Goal: Information Seeking & Learning: Learn about a topic

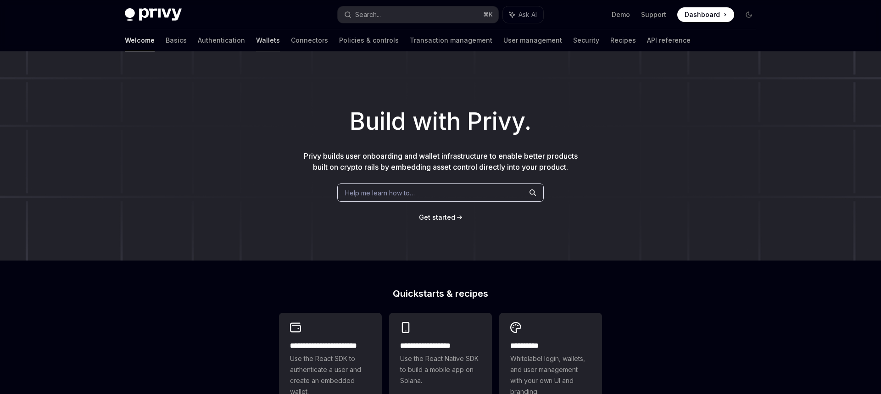
click at [256, 42] on link "Wallets" at bounding box center [268, 40] width 24 height 22
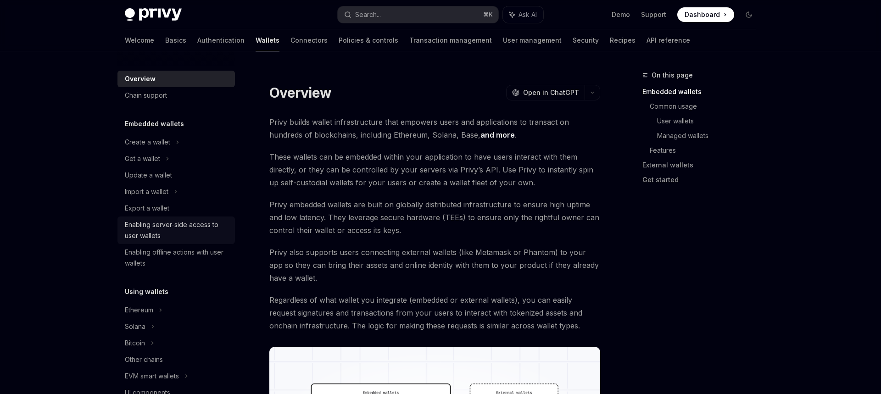
click at [207, 223] on div "Enabling server-side access to user wallets" at bounding box center [177, 230] width 105 height 22
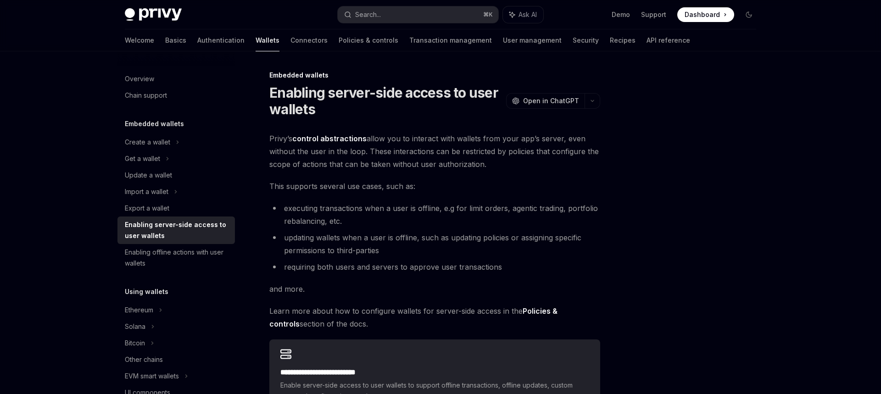
click at [356, 166] on span "Privy’s control abstractions allow you to interact with wallets from your app’s…" at bounding box center [434, 151] width 331 height 39
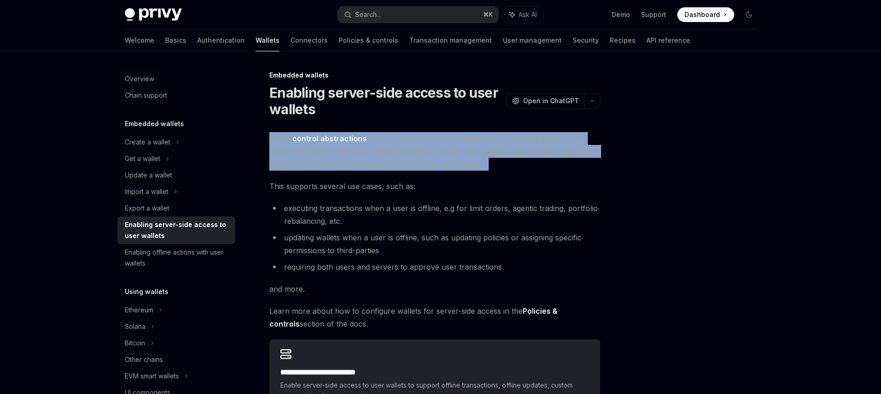
click at [356, 166] on span "Privy’s control abstractions allow you to interact with wallets from your app’s…" at bounding box center [434, 151] width 331 height 39
click at [427, 165] on span "Privy’s control abstractions allow you to interact with wallets from your app’s…" at bounding box center [434, 151] width 331 height 39
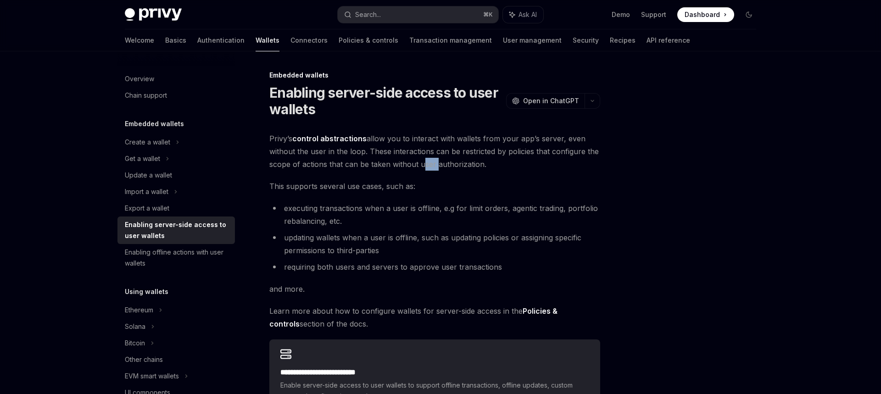
click at [427, 165] on span "Privy’s control abstractions allow you to interact with wallets from your app’s…" at bounding box center [434, 151] width 331 height 39
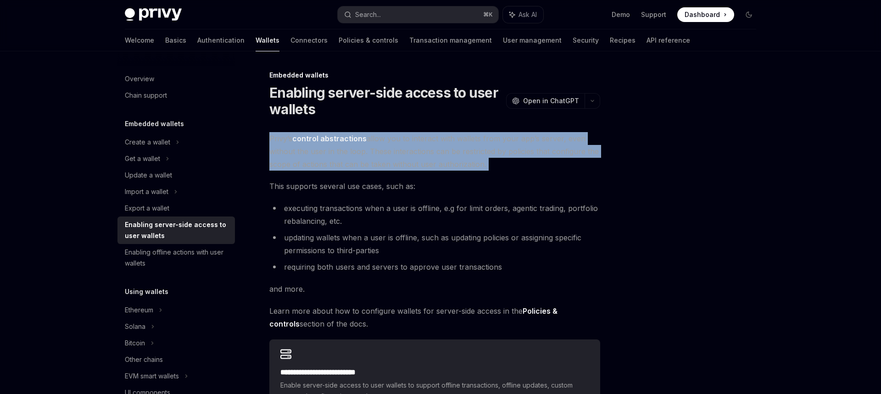
click at [427, 165] on span "Privy’s control abstractions allow you to interact with wallets from your app’s…" at bounding box center [434, 151] width 331 height 39
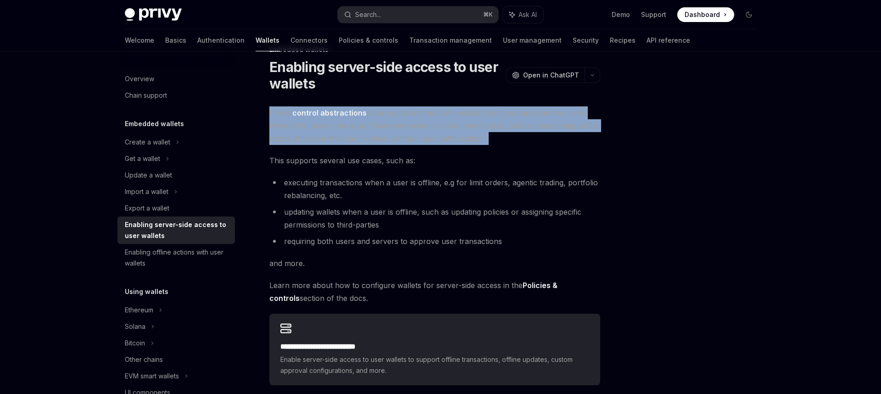
scroll to position [26, 0]
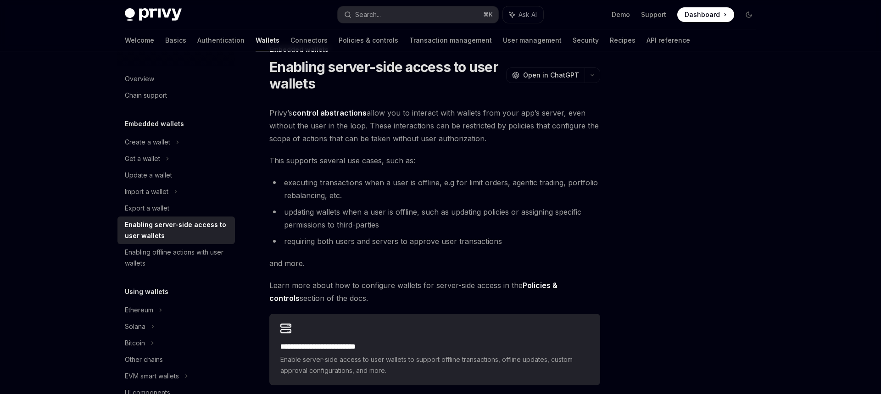
click at [315, 158] on span "This supports several use cases, such as:" at bounding box center [434, 160] width 331 height 13
click at [308, 161] on span "This supports several use cases, such as:" at bounding box center [434, 160] width 331 height 13
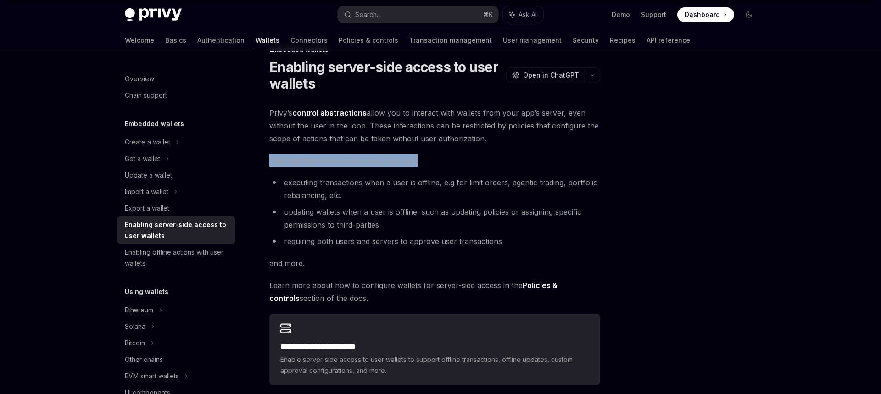
click at [308, 161] on span "This supports several use cases, such as:" at bounding box center [434, 160] width 331 height 13
click at [394, 161] on span "This supports several use cases, such as:" at bounding box center [434, 160] width 331 height 13
drag, startPoint x: 394, startPoint y: 161, endPoint x: 331, endPoint y: 172, distance: 64.3
click at [394, 161] on span "This supports several use cases, such as:" at bounding box center [434, 160] width 331 height 13
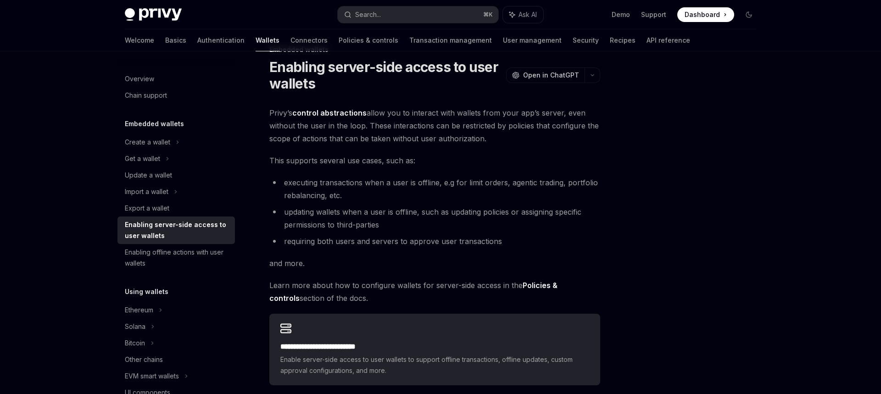
click at [323, 186] on li "executing transactions when a user is offline, e.g for limit orders, agentic tr…" at bounding box center [434, 189] width 331 height 26
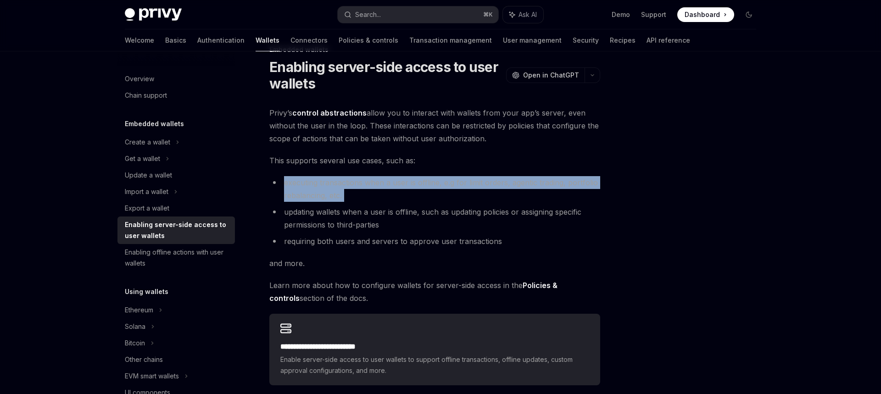
click at [323, 186] on li "executing transactions when a user is offline, e.g for limit orders, agentic tr…" at bounding box center [434, 189] width 331 height 26
click at [396, 185] on li "executing transactions when a user is offline, e.g for limit orders, agentic tr…" at bounding box center [434, 189] width 331 height 26
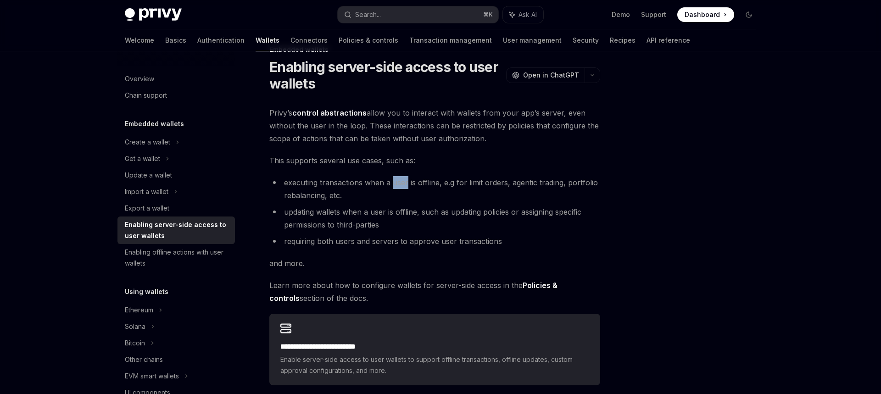
click at [396, 185] on li "executing transactions when a user is offline, e.g for limit orders, agentic tr…" at bounding box center [434, 189] width 331 height 26
click at [326, 194] on li "executing transactions when a user is offline, e.g for limit orders, agentic tr…" at bounding box center [434, 189] width 331 height 26
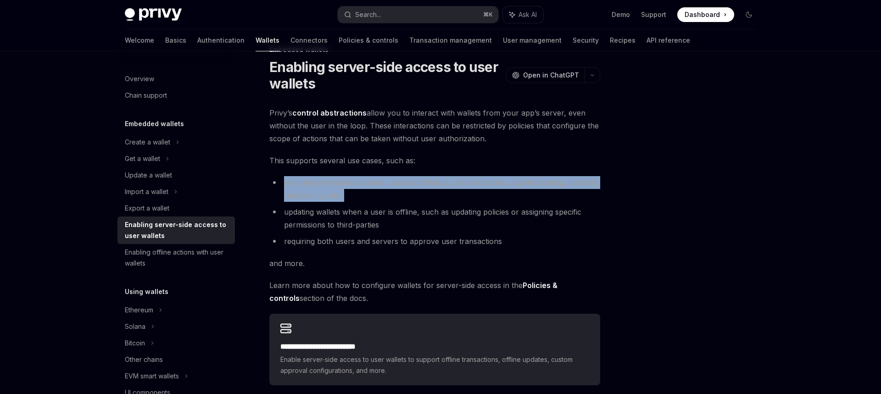
click at [326, 193] on li "executing transactions when a user is offline, e.g for limit orders, agentic tr…" at bounding box center [434, 189] width 331 height 26
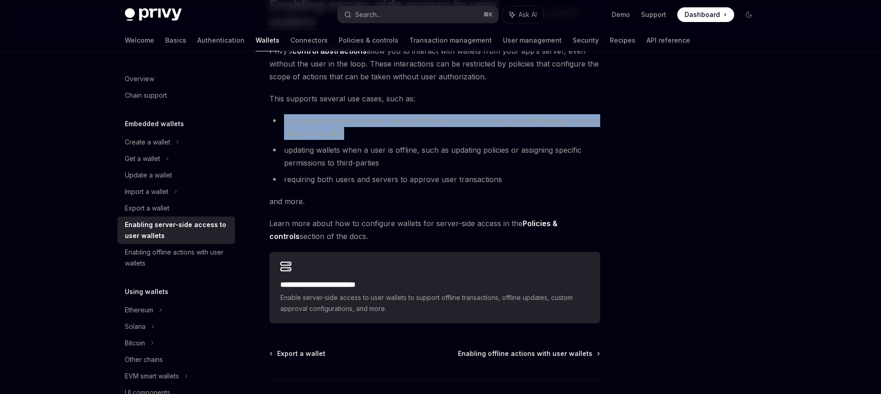
scroll to position [91, 0]
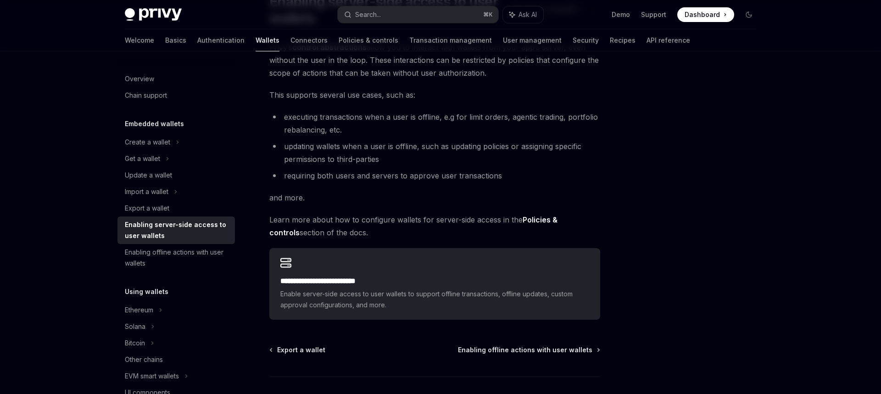
click at [331, 153] on li "updating wallets when a user is offline, such as updating policies or assigning…" at bounding box center [434, 153] width 331 height 26
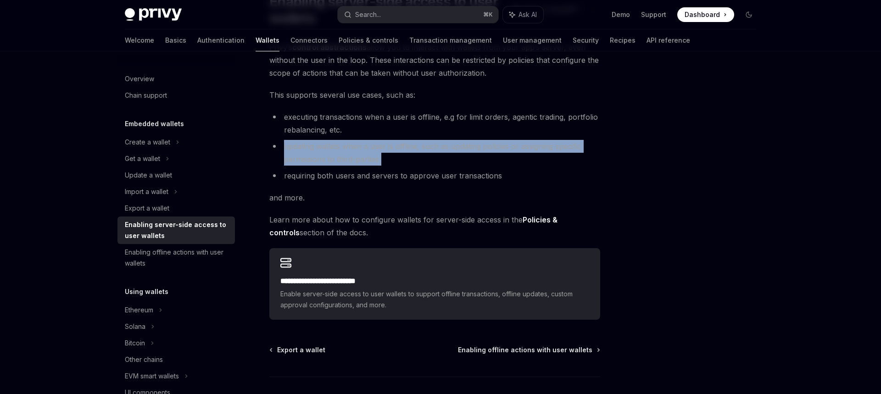
click at [331, 153] on li "updating wallets when a user is offline, such as updating policies or assigning…" at bounding box center [434, 153] width 331 height 26
click at [405, 144] on li "updating wallets when a user is offline, such as updating policies or assigning…" at bounding box center [434, 153] width 331 height 26
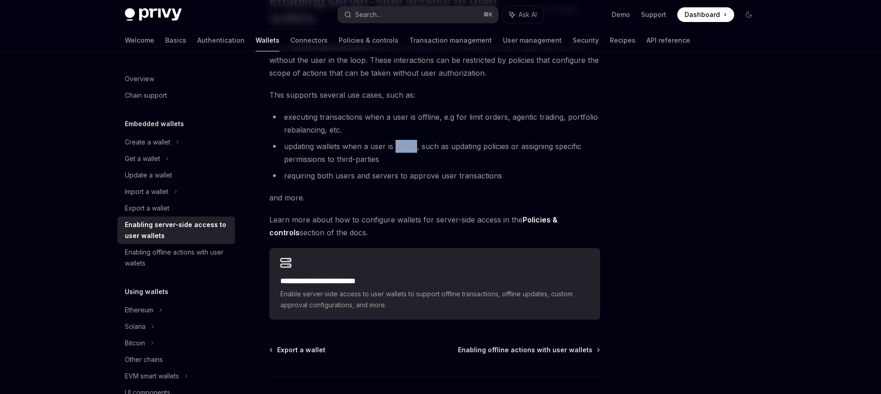
click at [405, 144] on li "updating wallets when a user is offline, such as updating policies or assigning…" at bounding box center [434, 153] width 331 height 26
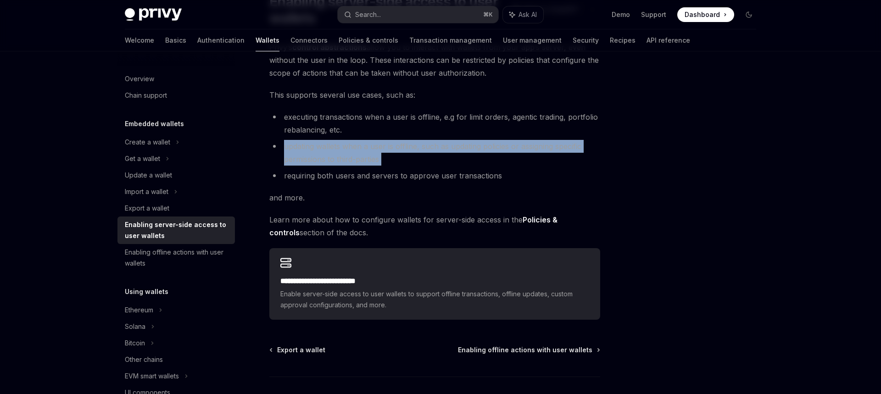
click at [405, 144] on li "updating wallets when a user is offline, such as updating policies or assigning…" at bounding box center [434, 153] width 331 height 26
click at [464, 163] on li "updating wallets when a user is offline, such as updating policies or assigning…" at bounding box center [434, 153] width 331 height 26
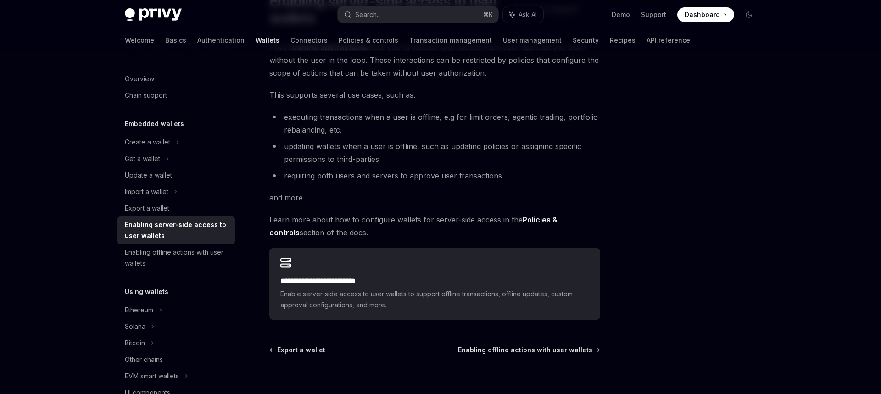
click at [464, 163] on li "updating wallets when a user is offline, such as updating policies or assigning…" at bounding box center [434, 153] width 331 height 26
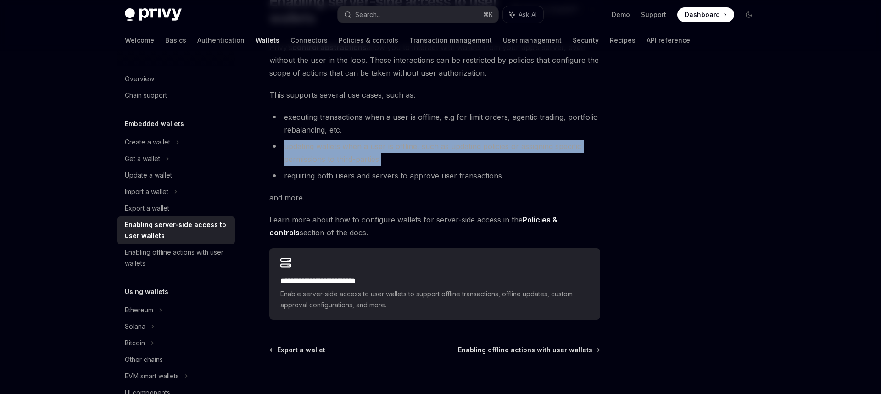
click at [464, 163] on li "updating wallets when a user is offline, such as updating policies or assigning…" at bounding box center [434, 153] width 331 height 26
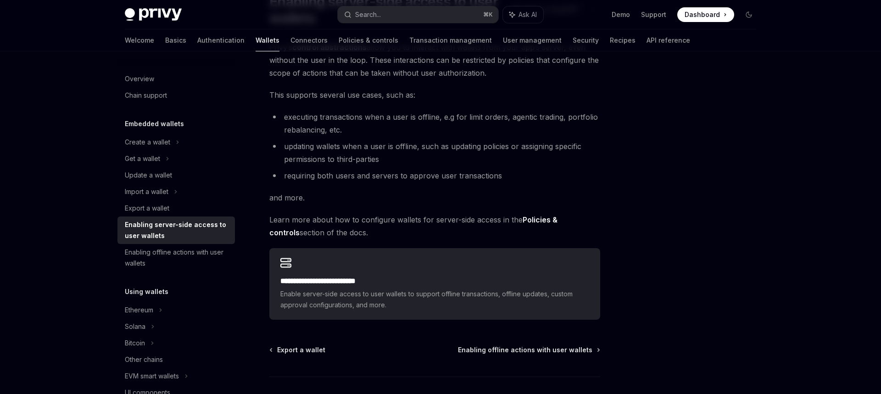
click at [282, 227] on span "Learn more about how to configure wallets for server-side access in the Policie…" at bounding box center [434, 226] width 331 height 26
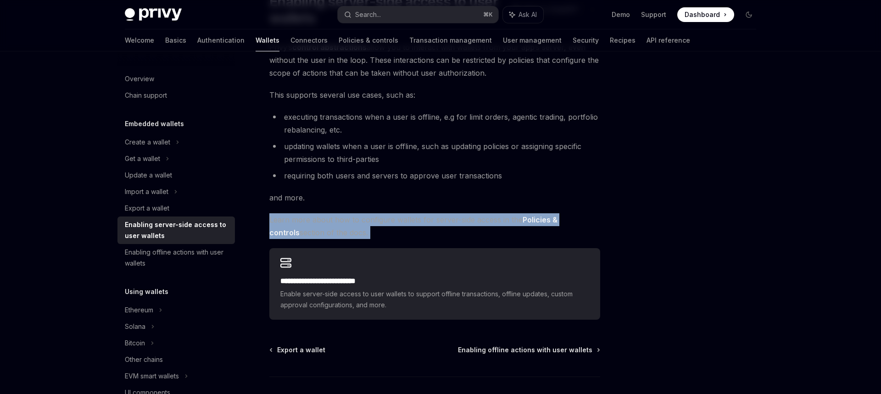
click at [282, 226] on span "Learn more about how to configure wallets for server-side access in the Policie…" at bounding box center [434, 226] width 331 height 26
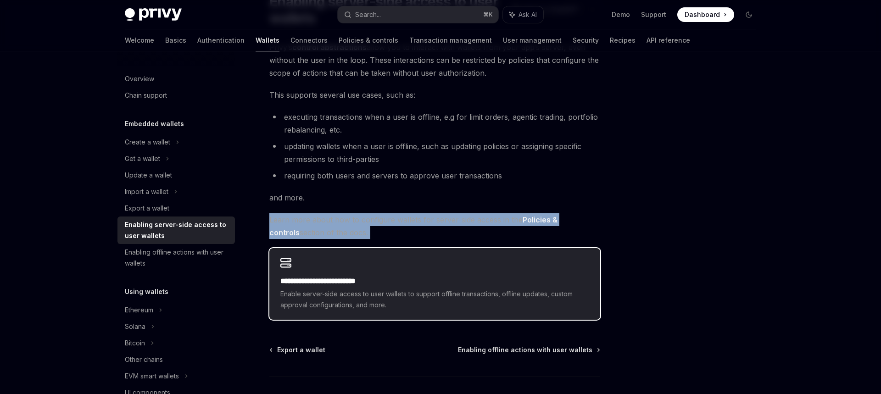
click at [363, 290] on span "Enable server-side access to user wallets to support offline transactions, offl…" at bounding box center [434, 300] width 309 height 22
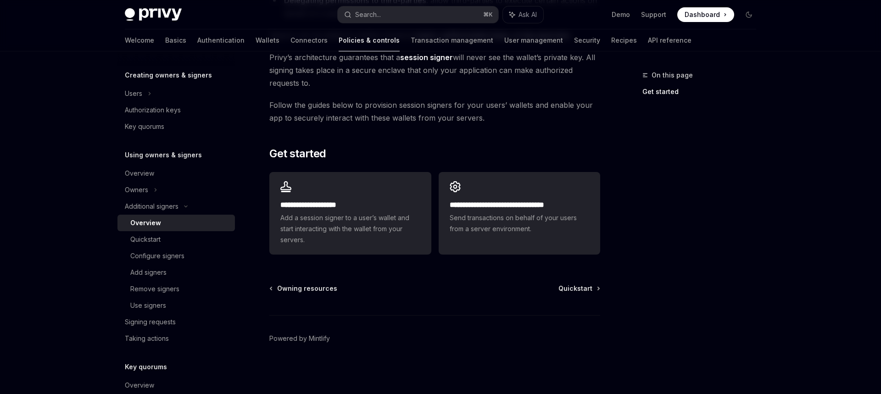
scroll to position [216, 0]
click at [384, 184] on div "**********" at bounding box center [350, 213] width 162 height 83
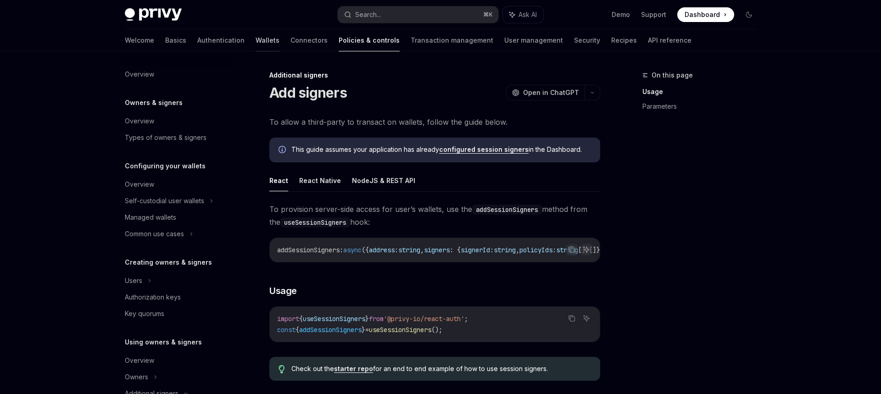
click at [256, 37] on link "Wallets" at bounding box center [268, 40] width 24 height 22
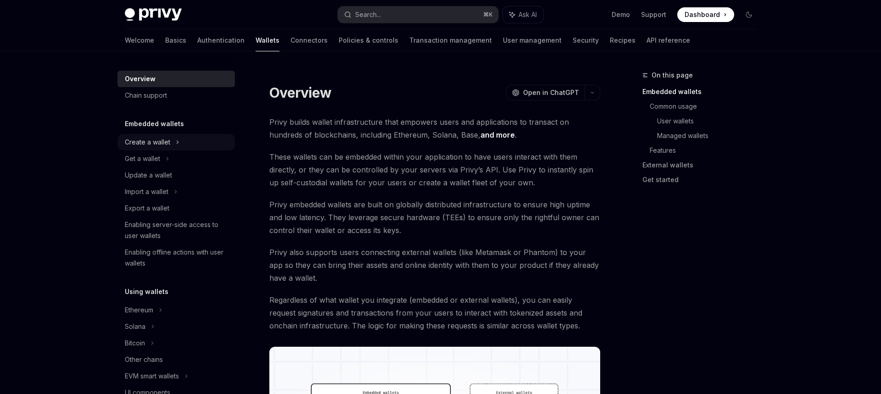
click at [157, 142] on div "Create a wallet" at bounding box center [147, 142] width 45 height 11
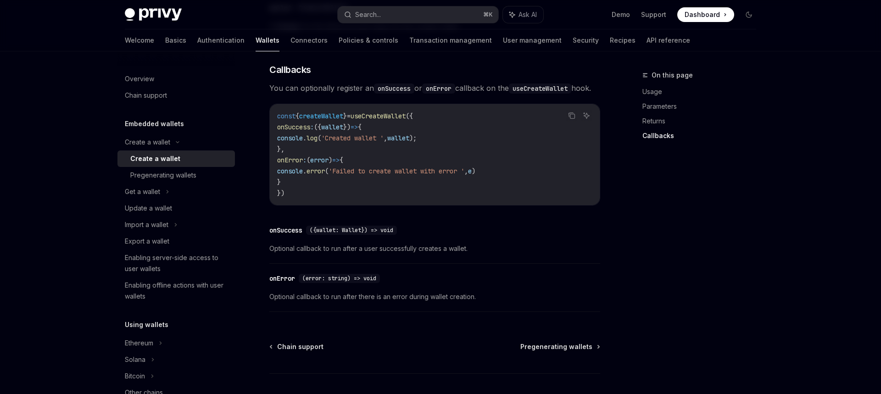
scroll to position [627, 0]
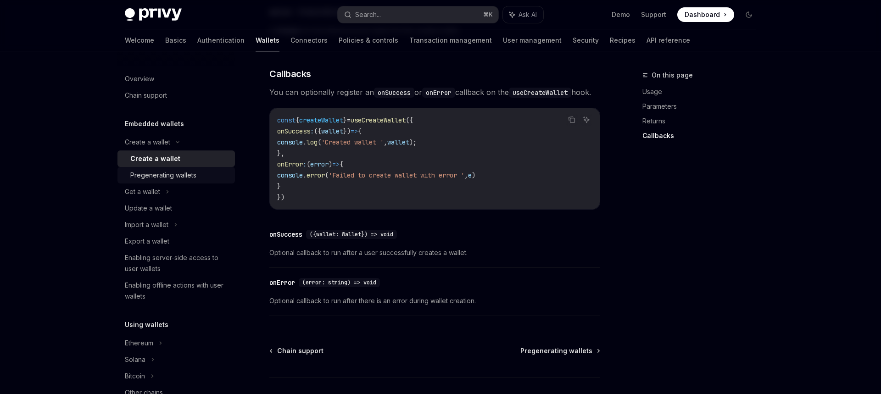
click at [189, 177] on div "Pregenerating wallets" at bounding box center [163, 175] width 66 height 11
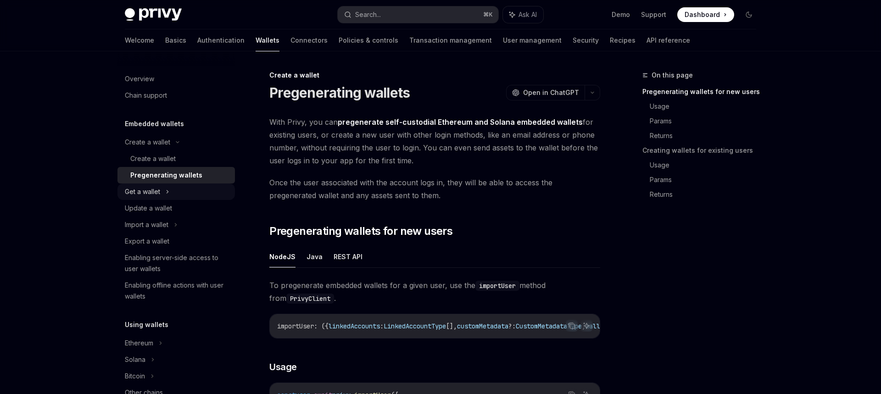
click at [179, 194] on div "Get a wallet" at bounding box center [175, 192] width 117 height 17
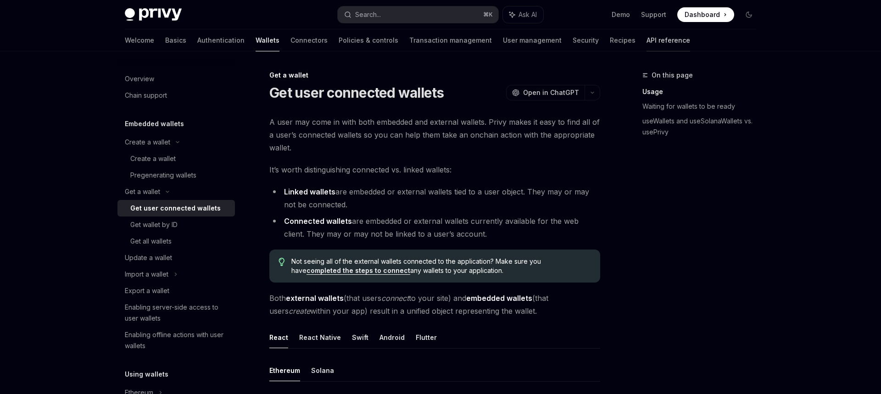
click at [646, 46] on link "API reference" at bounding box center [668, 40] width 44 height 22
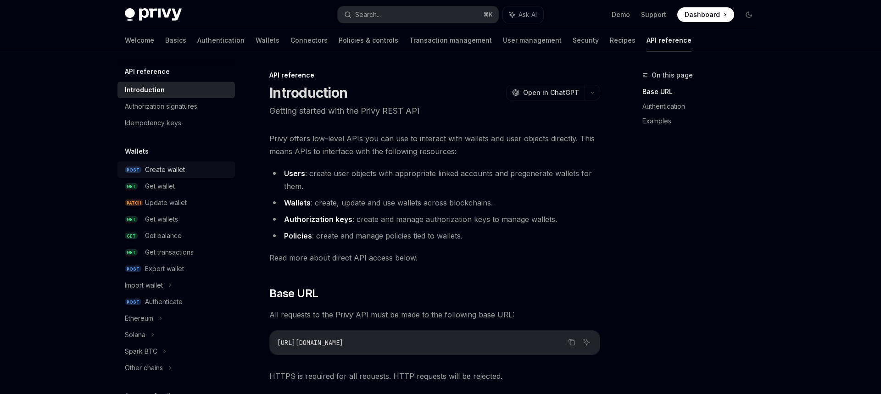
click at [165, 169] on div "Create wallet" at bounding box center [165, 169] width 40 height 11
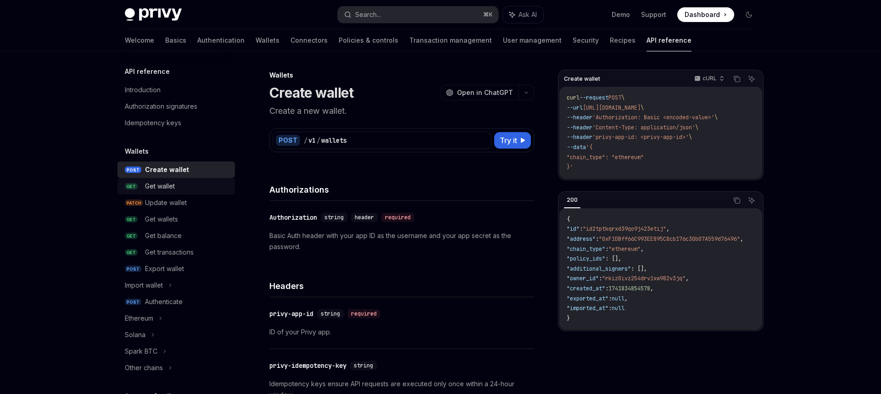
click at [182, 186] on div "Get wallet" at bounding box center [187, 186] width 84 height 11
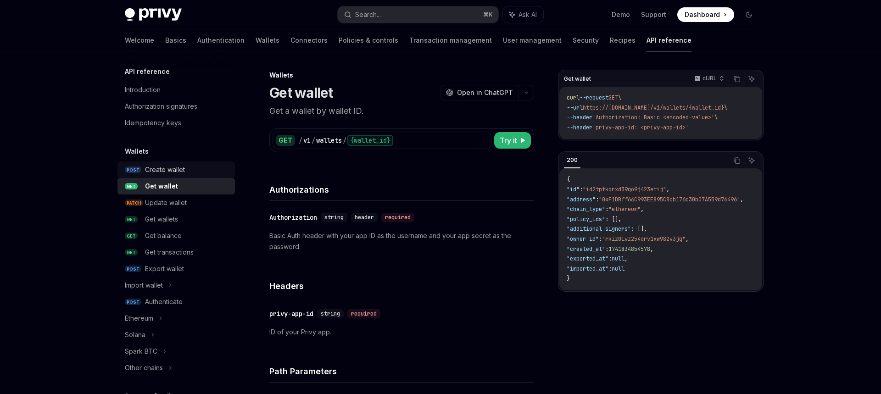
click at [181, 172] on div "Create wallet" at bounding box center [165, 169] width 40 height 11
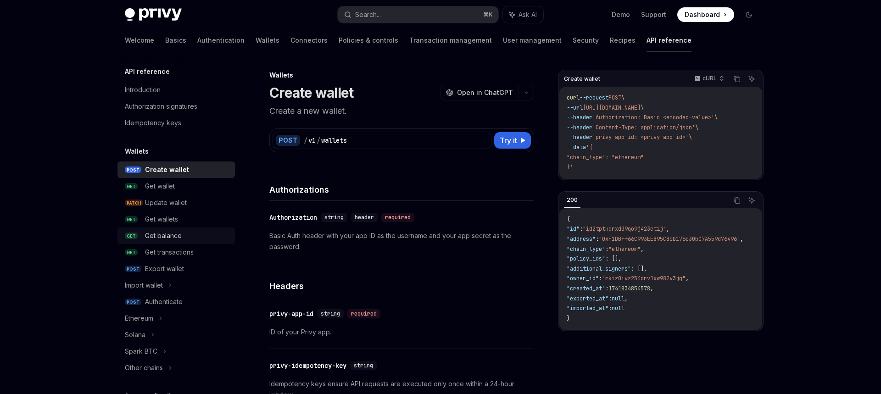
click at [204, 236] on div "Get balance" at bounding box center [187, 235] width 84 height 11
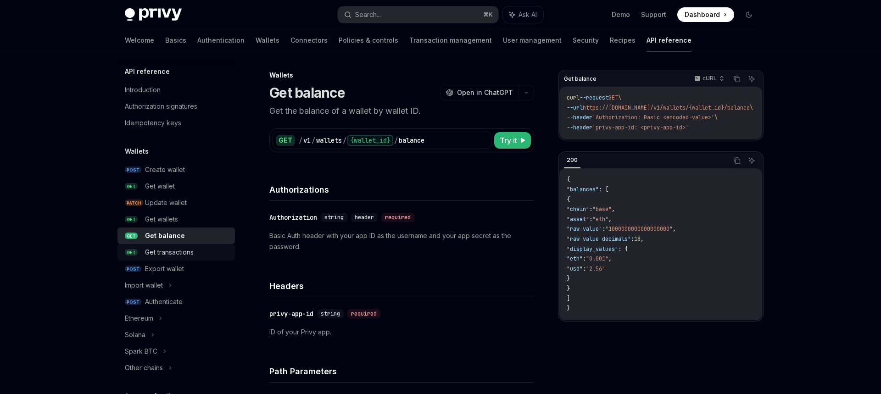
click at [205, 256] on div "Get transactions" at bounding box center [187, 252] width 84 height 11
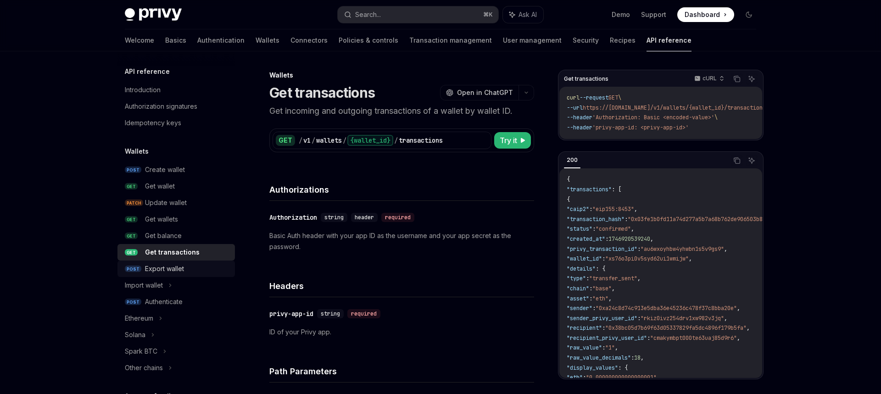
click at [204, 276] on link "POST Export wallet" at bounding box center [175, 269] width 117 height 17
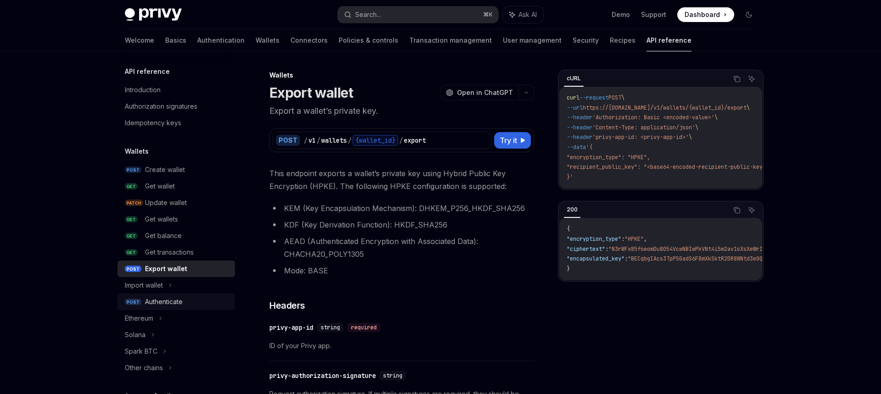
click at [198, 299] on div "Authenticate" at bounding box center [187, 301] width 84 height 11
type textarea "*"
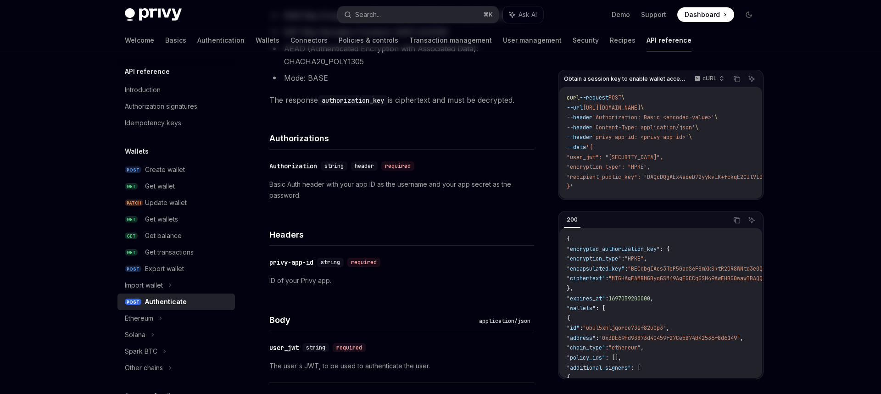
scroll to position [602, 0]
